Goal: Task Accomplishment & Management: Complete application form

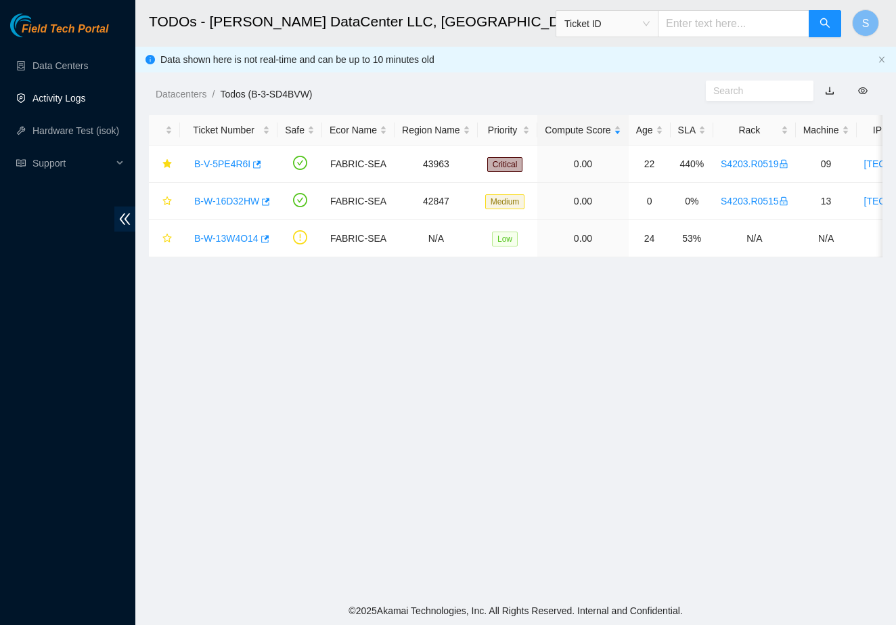
click at [72, 93] on link "Activity Logs" at bounding box center [58, 98] width 53 height 11
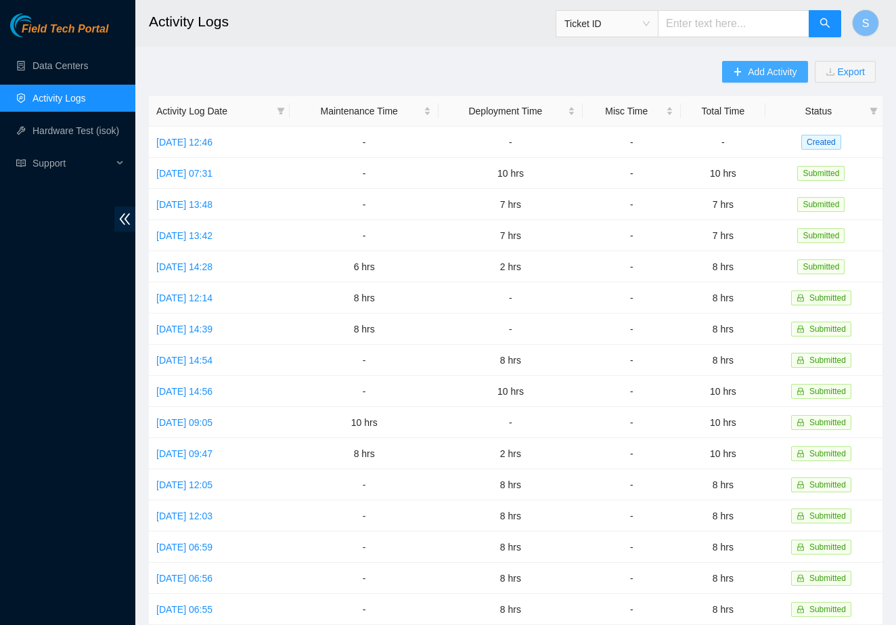
click at [770, 68] on span "Add Activity" at bounding box center [772, 71] width 49 height 15
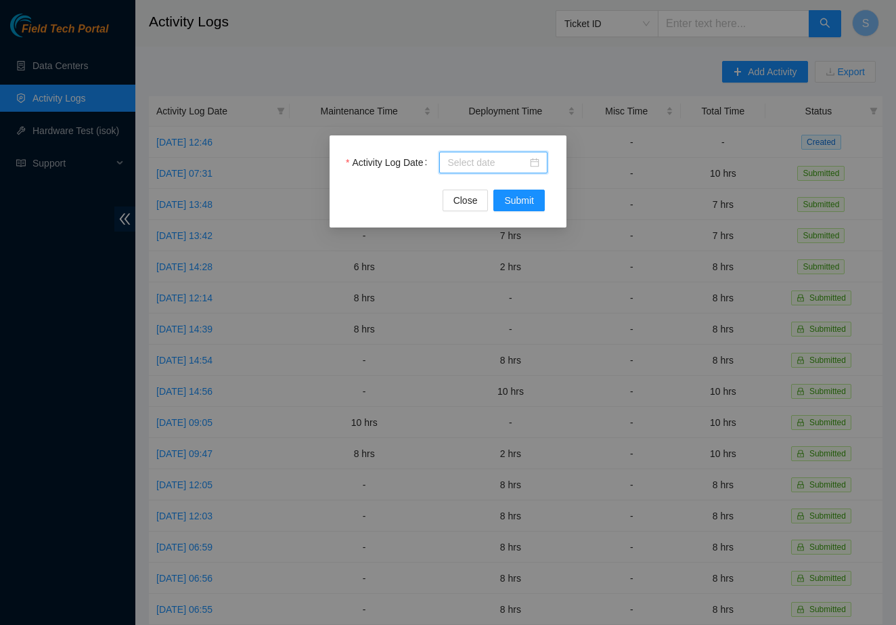
click at [481, 162] on input "Activity Log Date" at bounding box center [487, 162] width 80 height 15
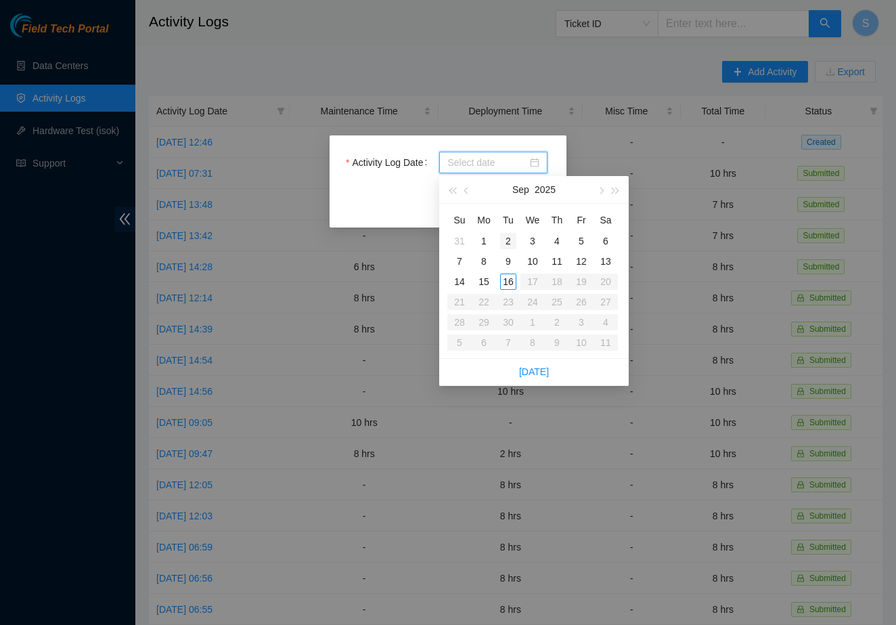
type input "[DATE]"
click at [487, 282] on div "15" at bounding box center [484, 281] width 16 height 16
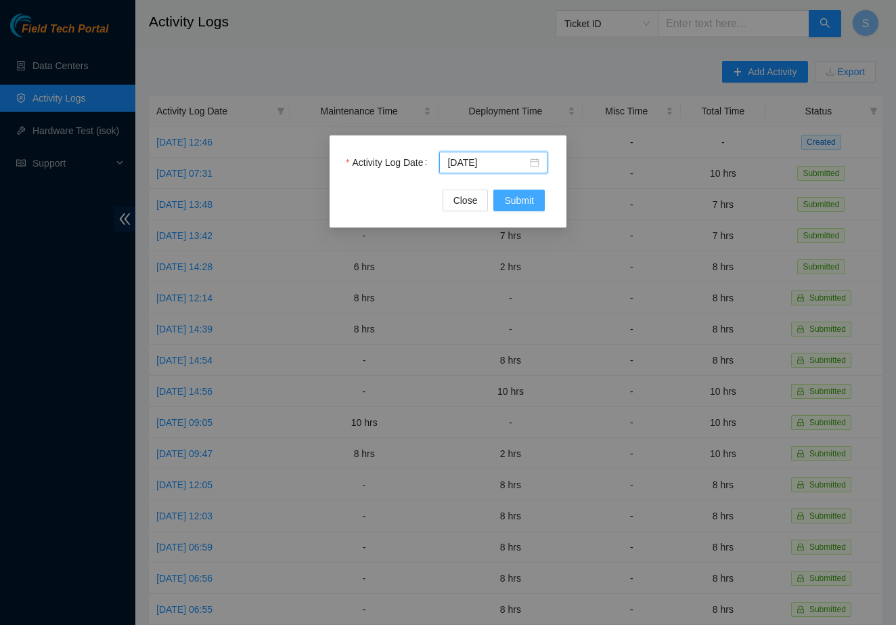
click at [514, 203] on span "Submit" at bounding box center [519, 200] width 30 height 15
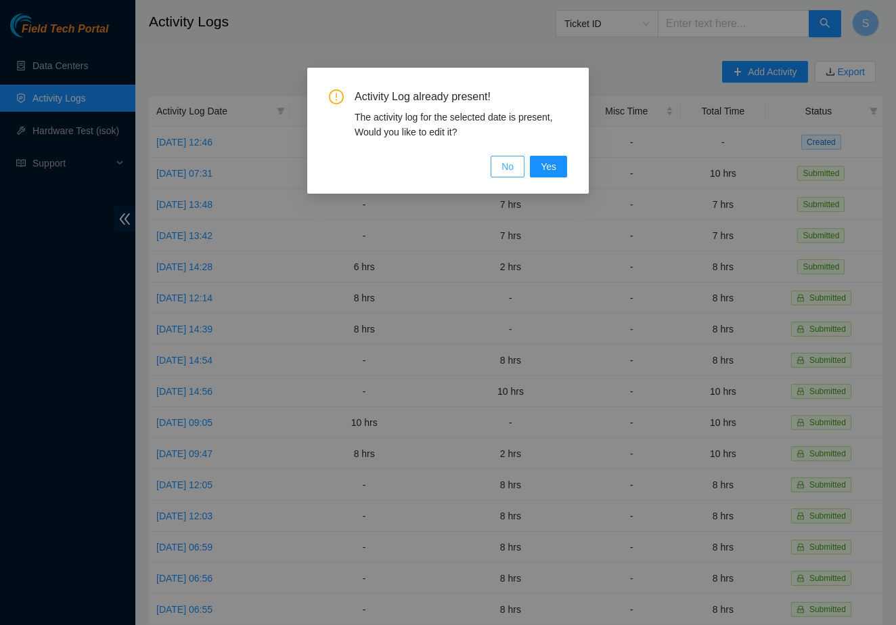
click at [495, 167] on button "No" at bounding box center [508, 167] width 34 height 22
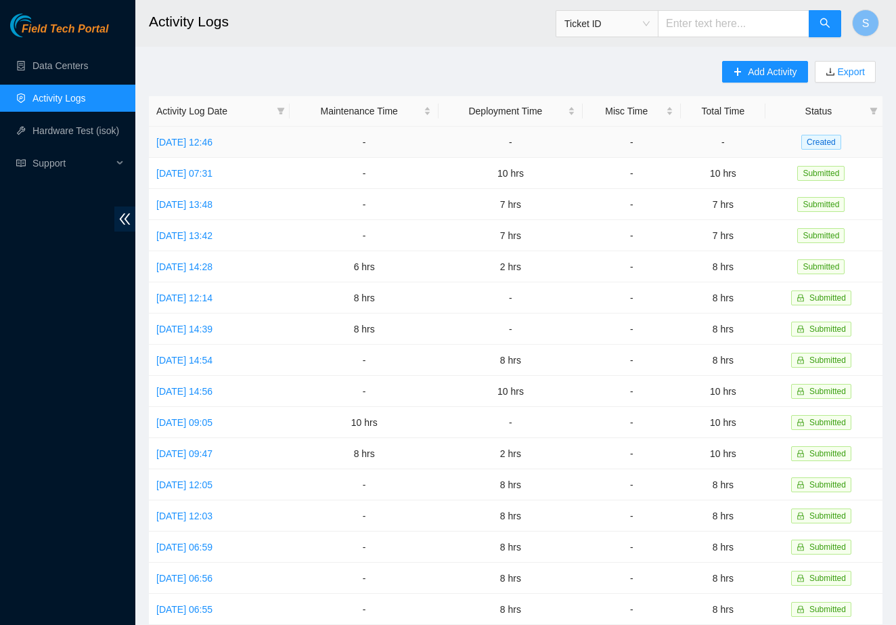
click at [795, 143] on td "Created" at bounding box center [823, 142] width 117 height 31
click at [213, 142] on link "[DATE] 12:46" at bounding box center [184, 142] width 56 height 11
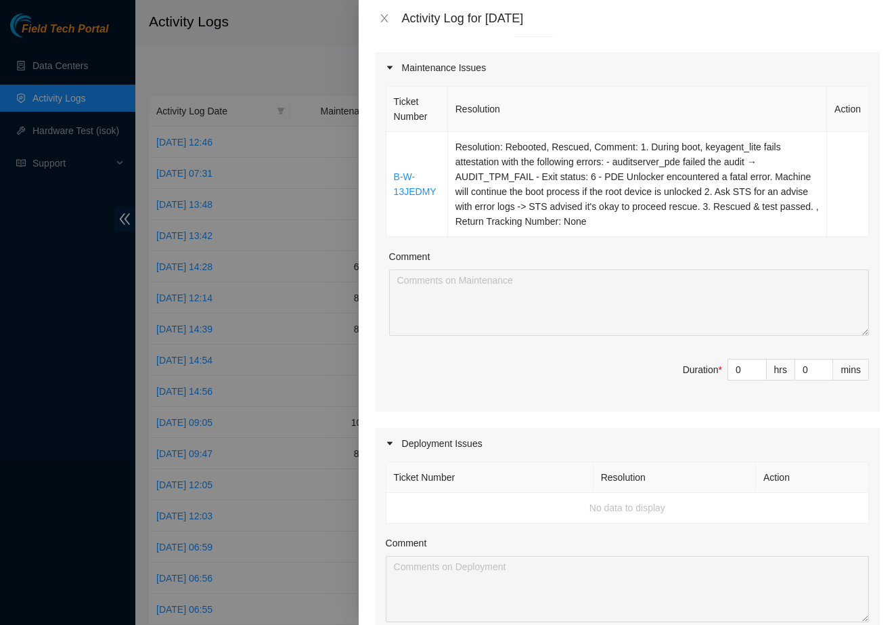
scroll to position [174, 0]
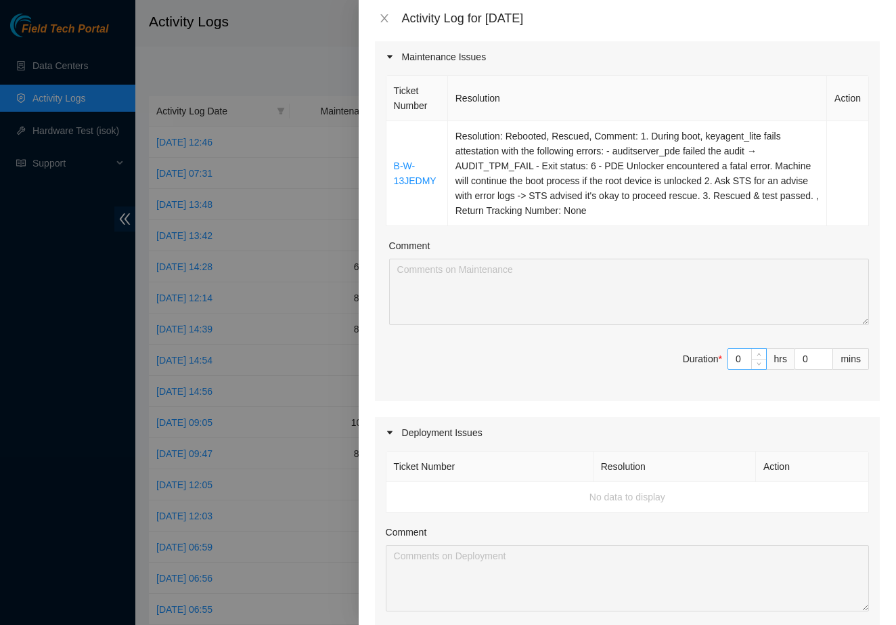
click at [749, 357] on input "0" at bounding box center [747, 359] width 38 height 20
type input "2"
type input "23"
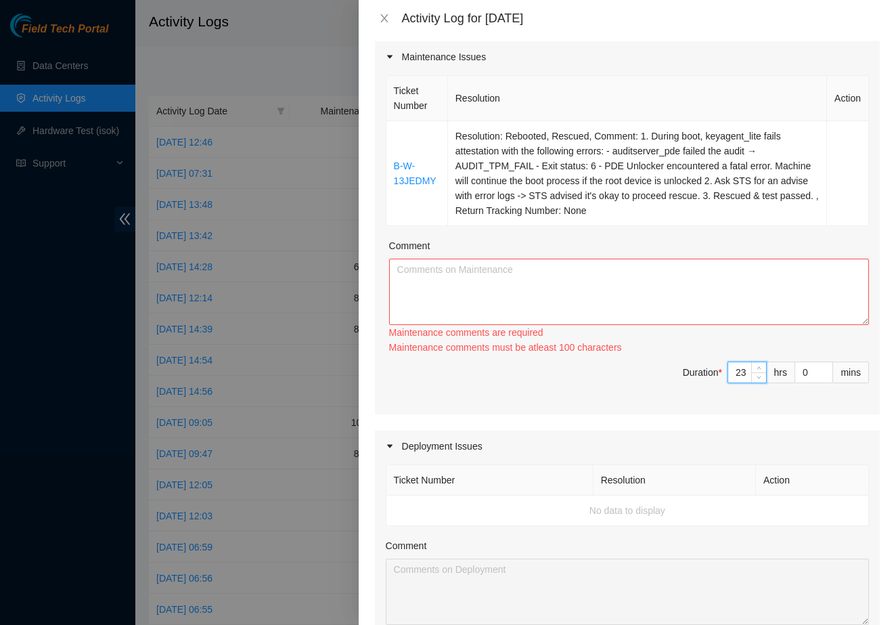
type input "2"
type input "0"
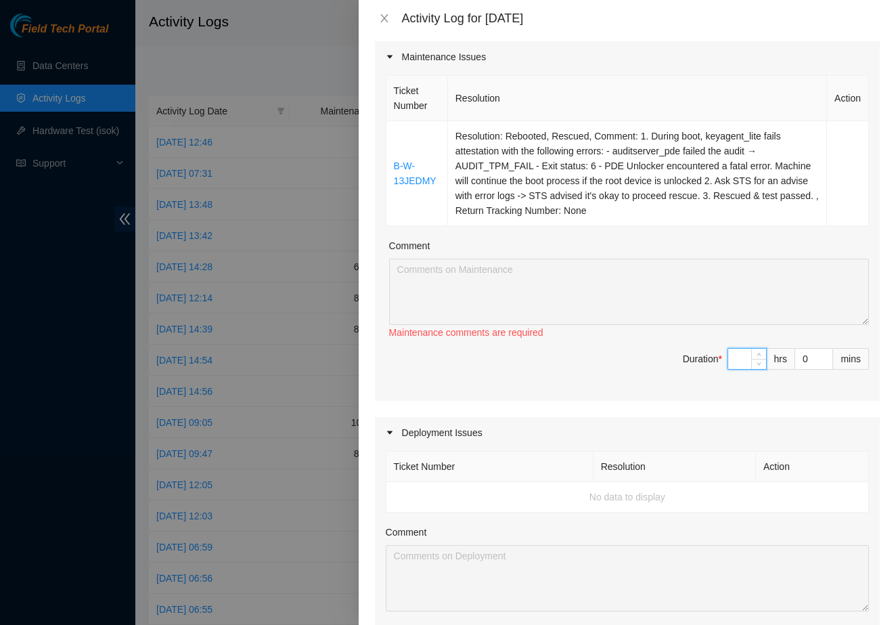
type input "3"
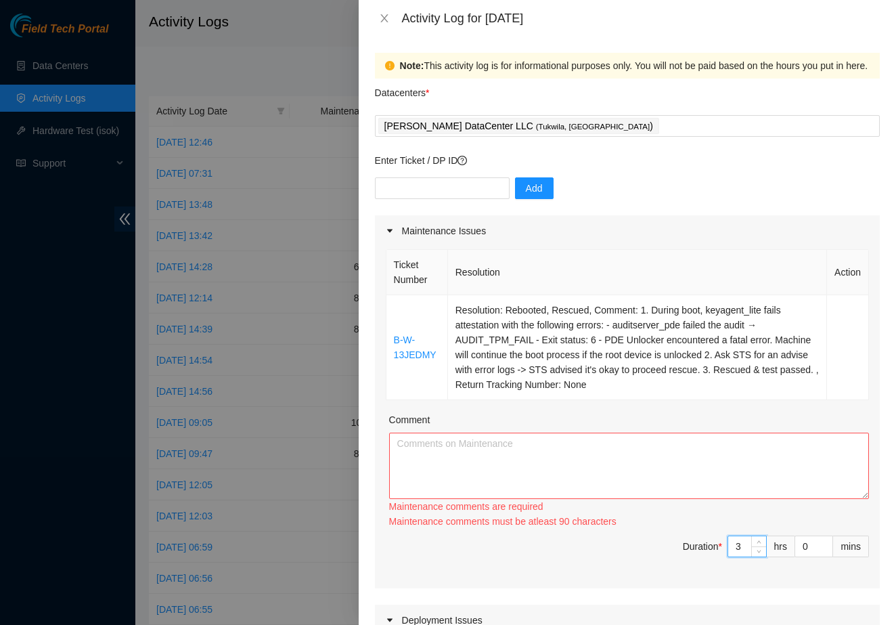
scroll to position [0, 0]
type input "3"
click at [398, 187] on input "text" at bounding box center [442, 188] width 135 height 22
type input "DP85242"
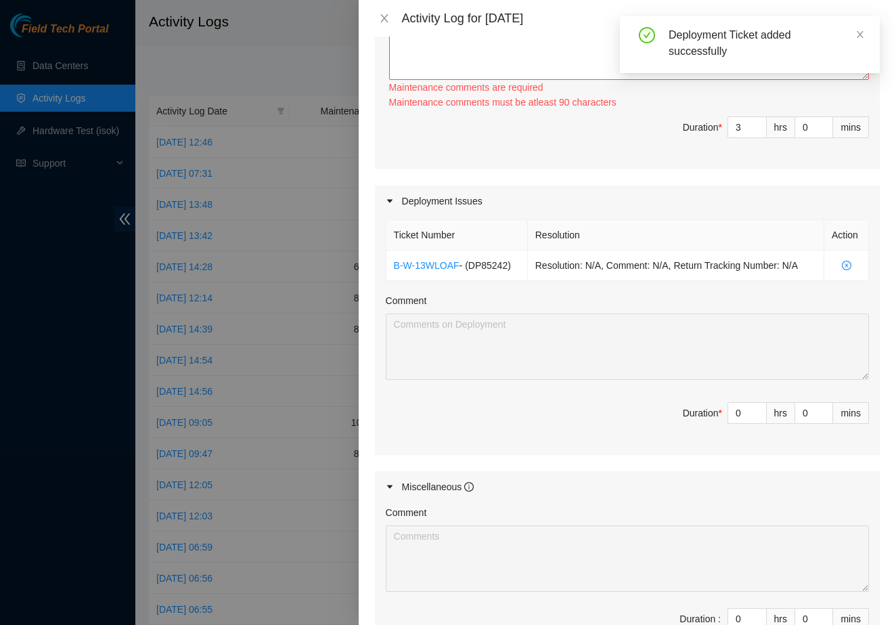
scroll to position [430, 0]
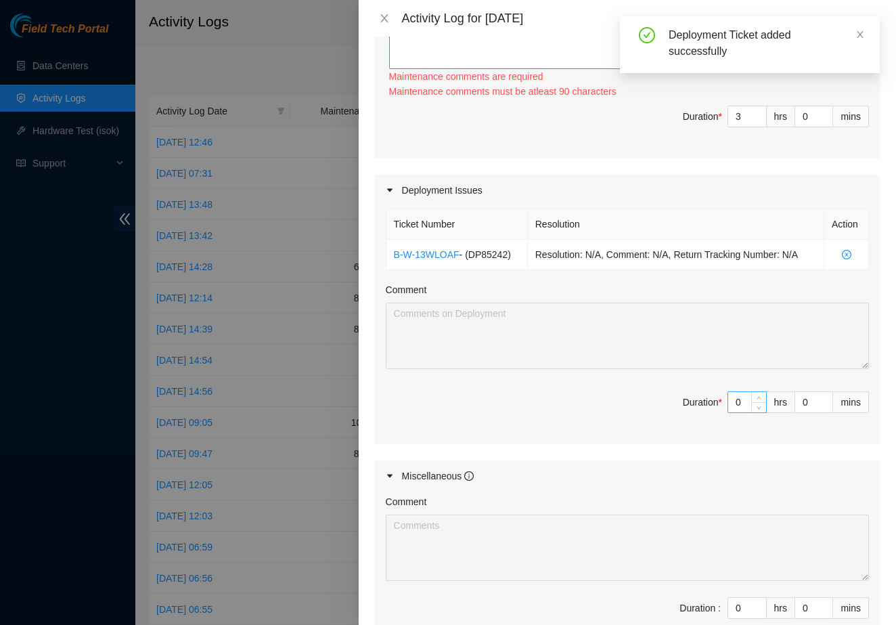
click at [743, 399] on input "0" at bounding box center [747, 402] width 38 height 20
type input "5"
type input "8"
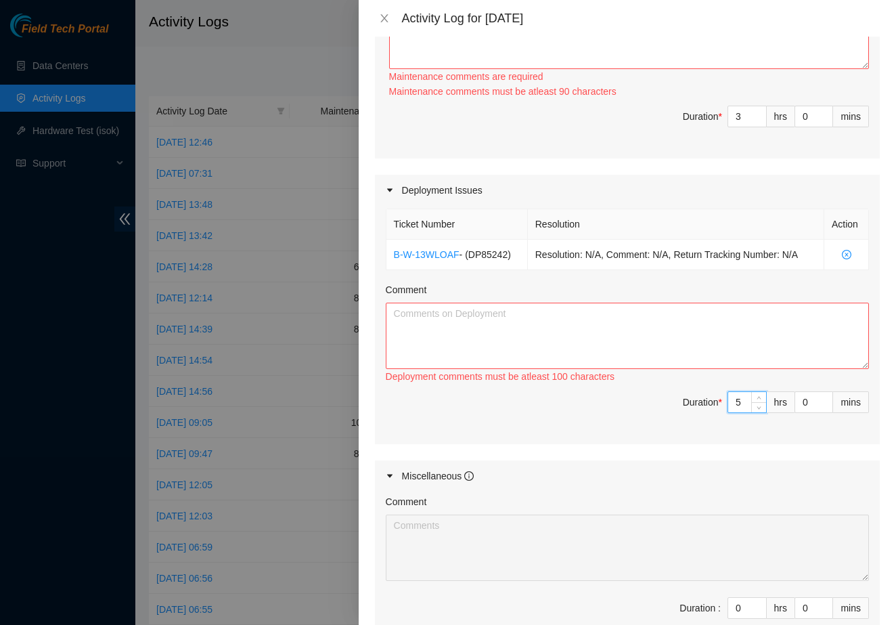
type input "5"
click at [659, 329] on textarea "Comment" at bounding box center [627, 336] width 483 height 66
paste textarea "Progress on DP85242 ([DATE]): - Contacted [PERSON_NAME] to notify Net Techs [PE…"
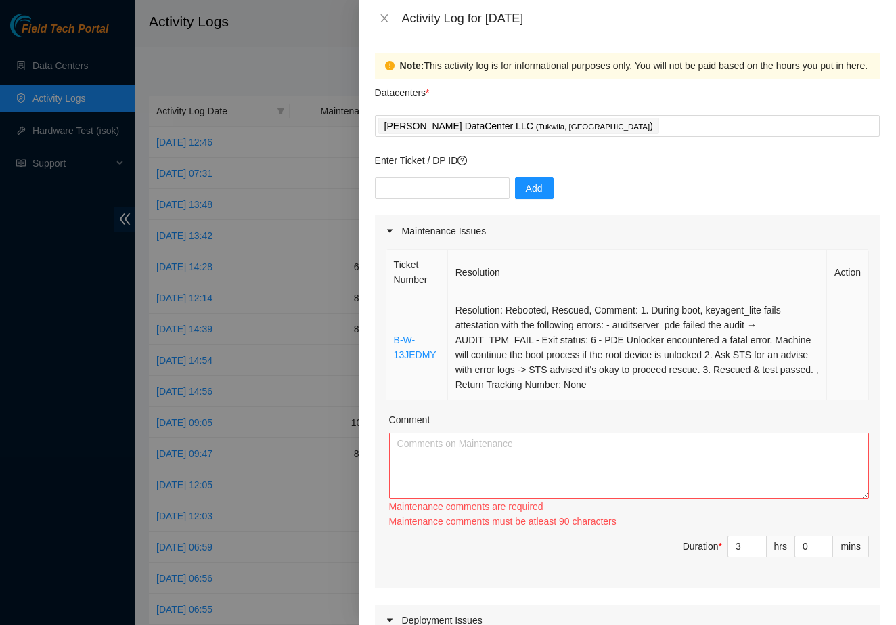
scroll to position [0, 0]
type textarea "Progress on DP85242 ([DATE]): - Contacted [PERSON_NAME] to notify Net Techs [PE…"
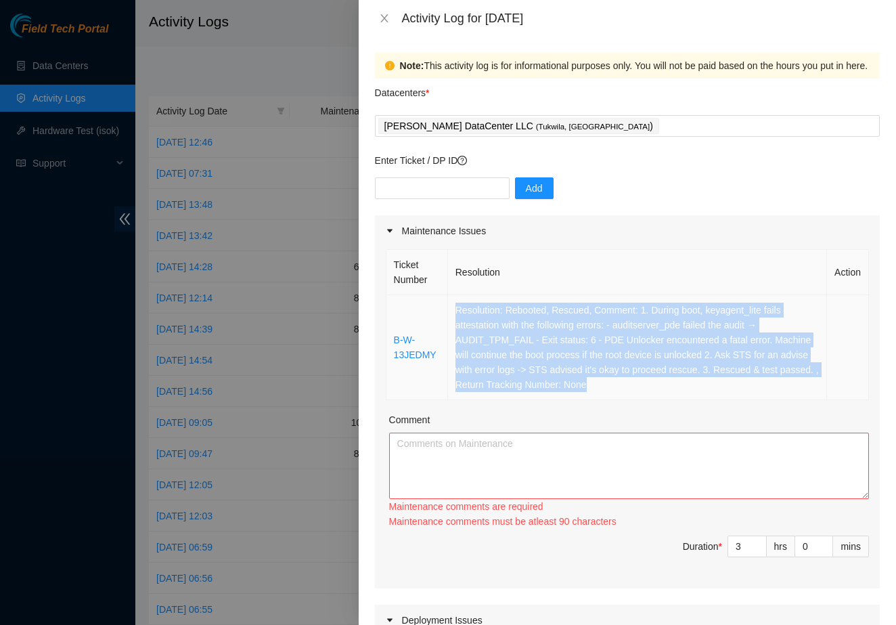
drag, startPoint x: 673, startPoint y: 391, endPoint x: 452, endPoint y: 314, distance: 233.7
click at [452, 314] on td "Resolution: Rebooted, Rescued, Comment: 1. During boot, keyagent_lite fails att…" at bounding box center [637, 347] width 379 height 105
copy td "Resolution: Rebooted, Rescued, Comment: 1. During boot, keyagent_lite fails att…"
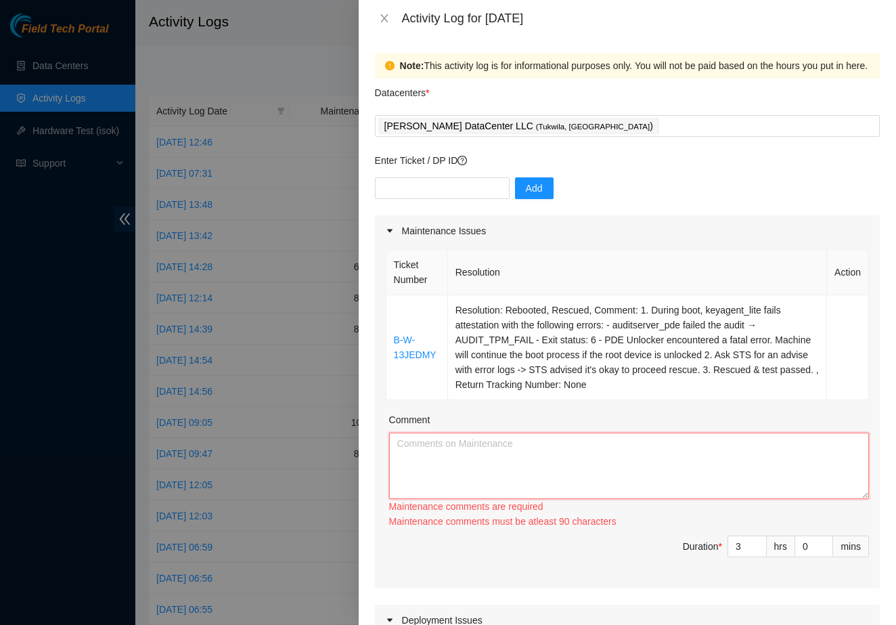
click at [450, 435] on textarea "Comment" at bounding box center [629, 465] width 480 height 66
paste textarea "Resolution: Rebooted, Rescued, Comment: 1. During boot, keyagent_lite fails att…"
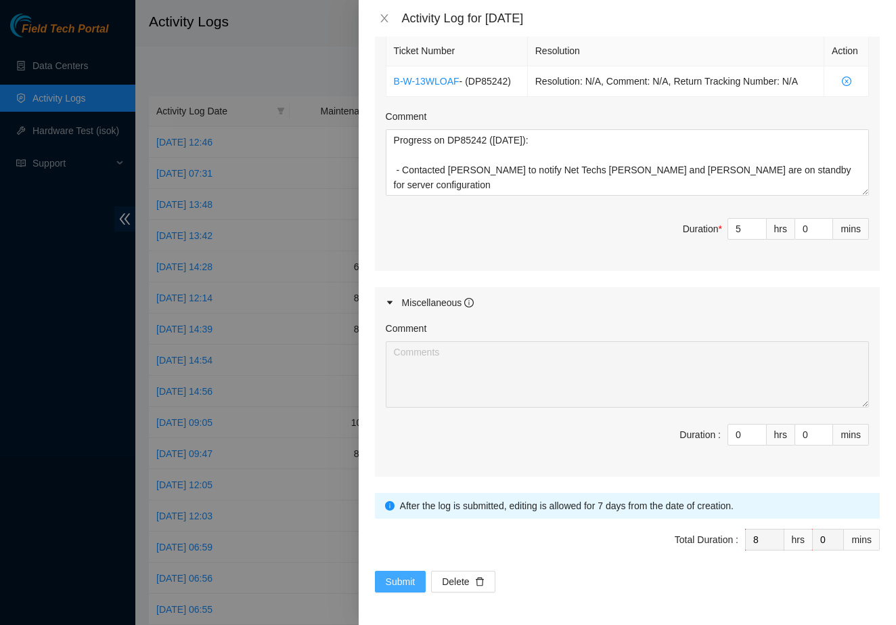
scroll to position [589, 0]
type textarea "Resolution: Rebooted, Rescued, Comment: 1. During boot, keyagent_lite fails att…"
click at [391, 584] on span "Submit" at bounding box center [401, 581] width 30 height 15
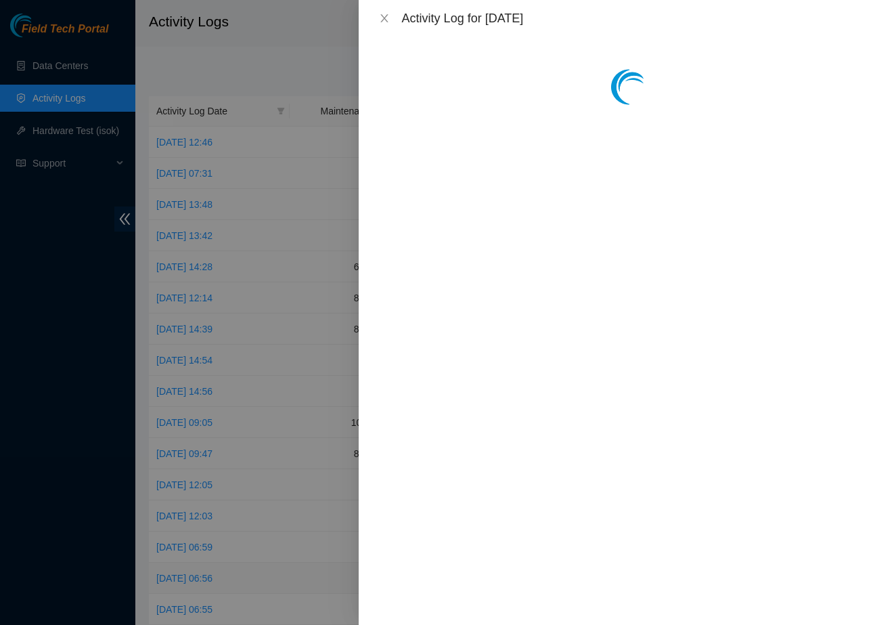
scroll to position [0, 0]
